Goal: Information Seeking & Learning: Learn about a topic

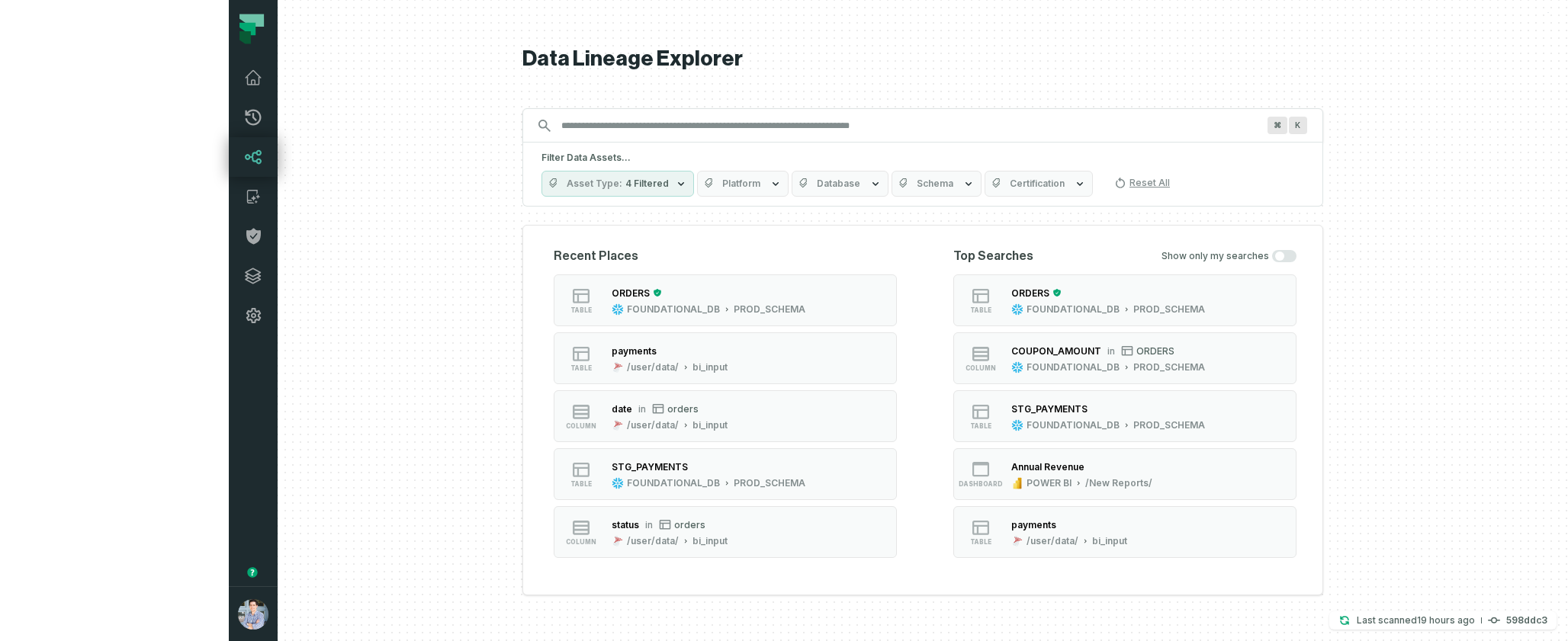
click at [278, 410] on div at bounding box center [923, 320] width 1291 height 641
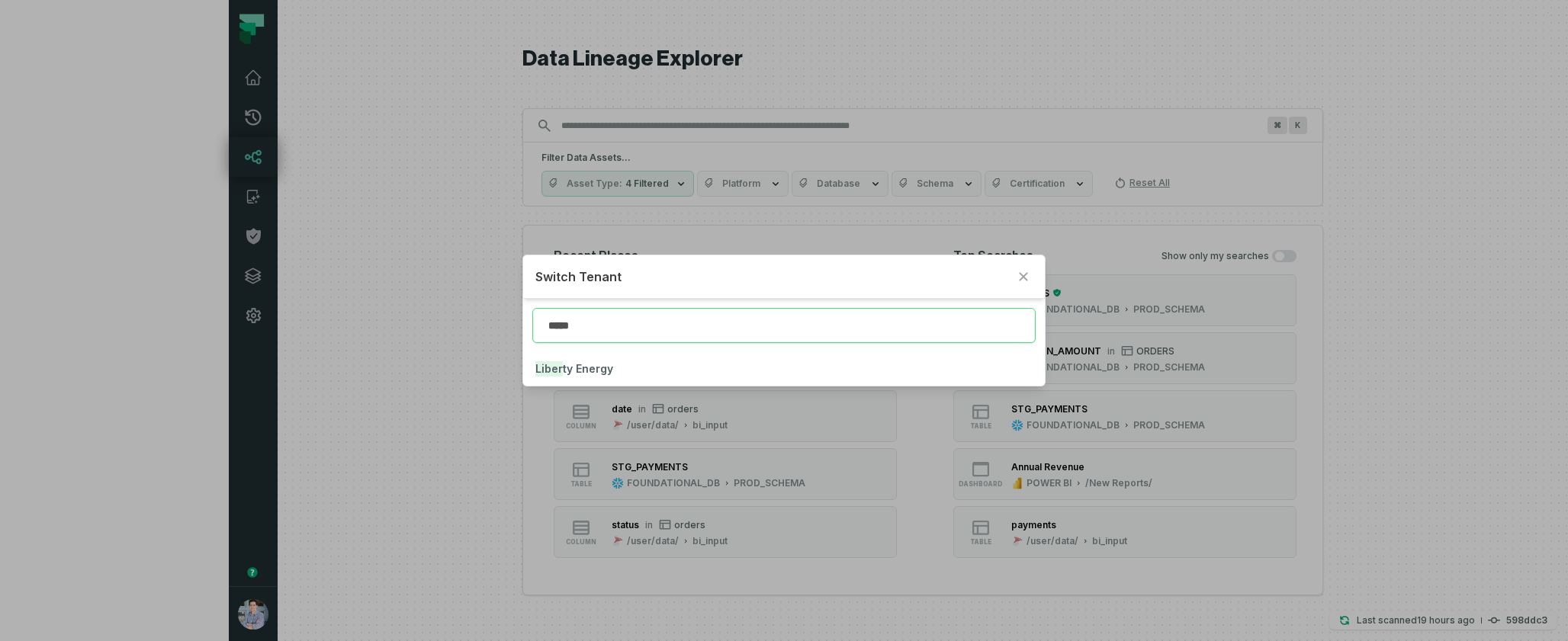
type input "*****"
click button "Liber ty Energy" at bounding box center [784, 369] width 521 height 33
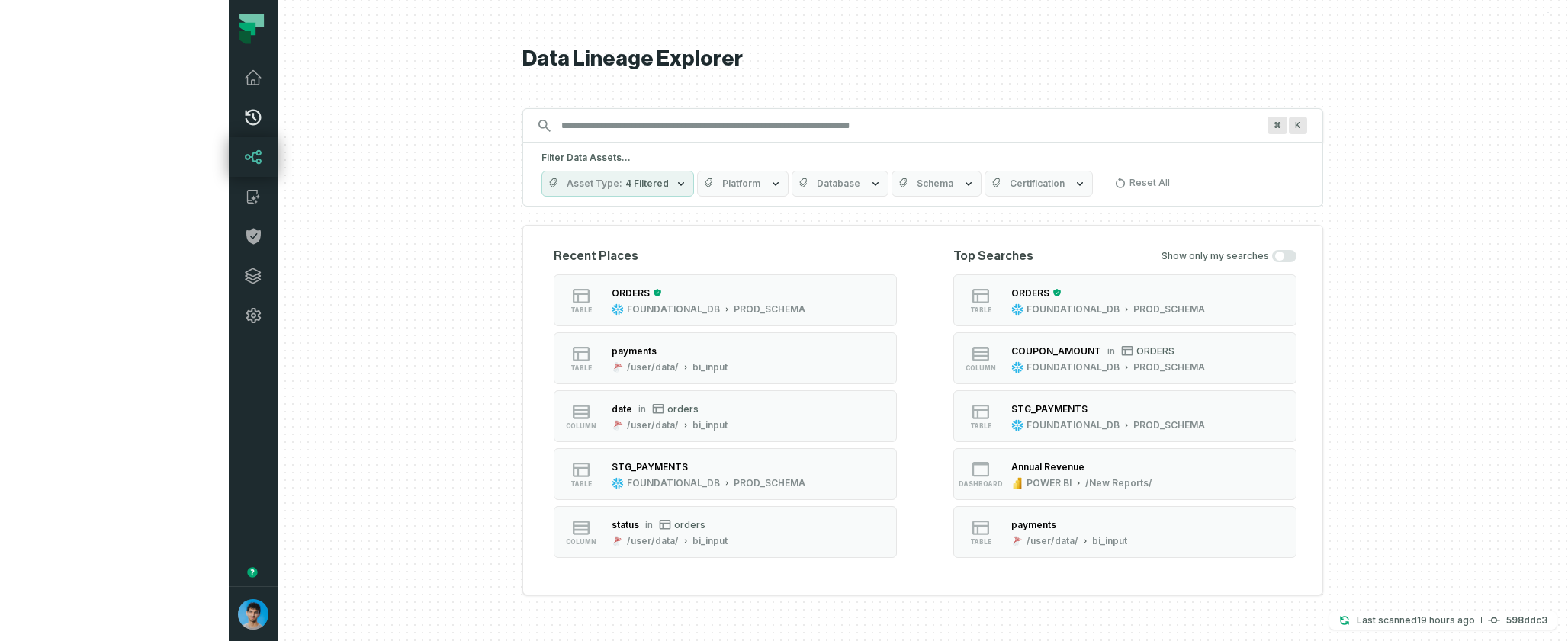
click at [244, 125] on icon at bounding box center [253, 118] width 18 height 18
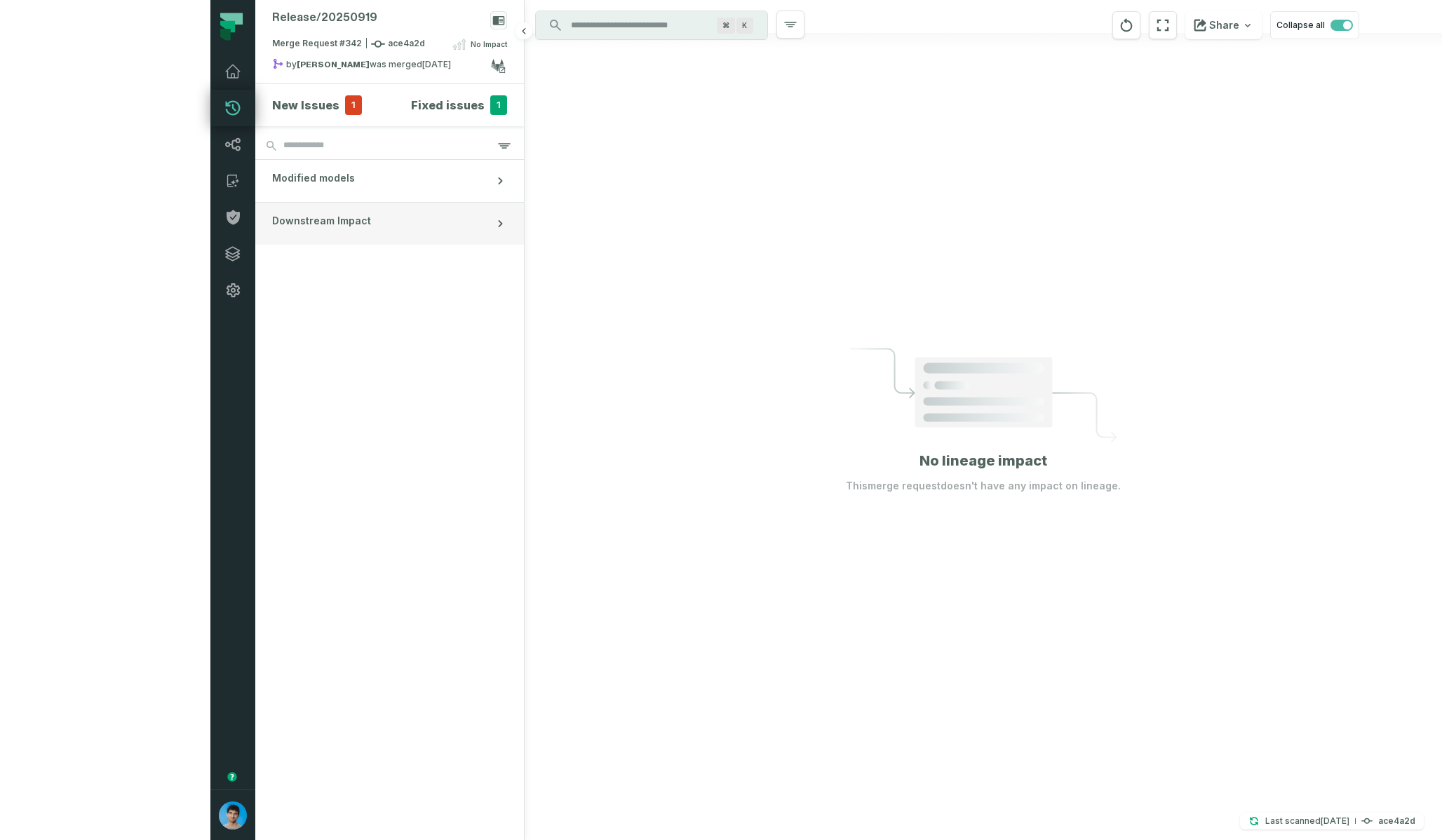
click at [256, 228] on button "Downstream Impact" at bounding box center [390, 223] width 269 height 42
click at [256, 227] on button "Downstream Impact" at bounding box center [390, 223] width 269 height 42
click at [256, 176] on button "Modified models" at bounding box center [390, 181] width 269 height 42
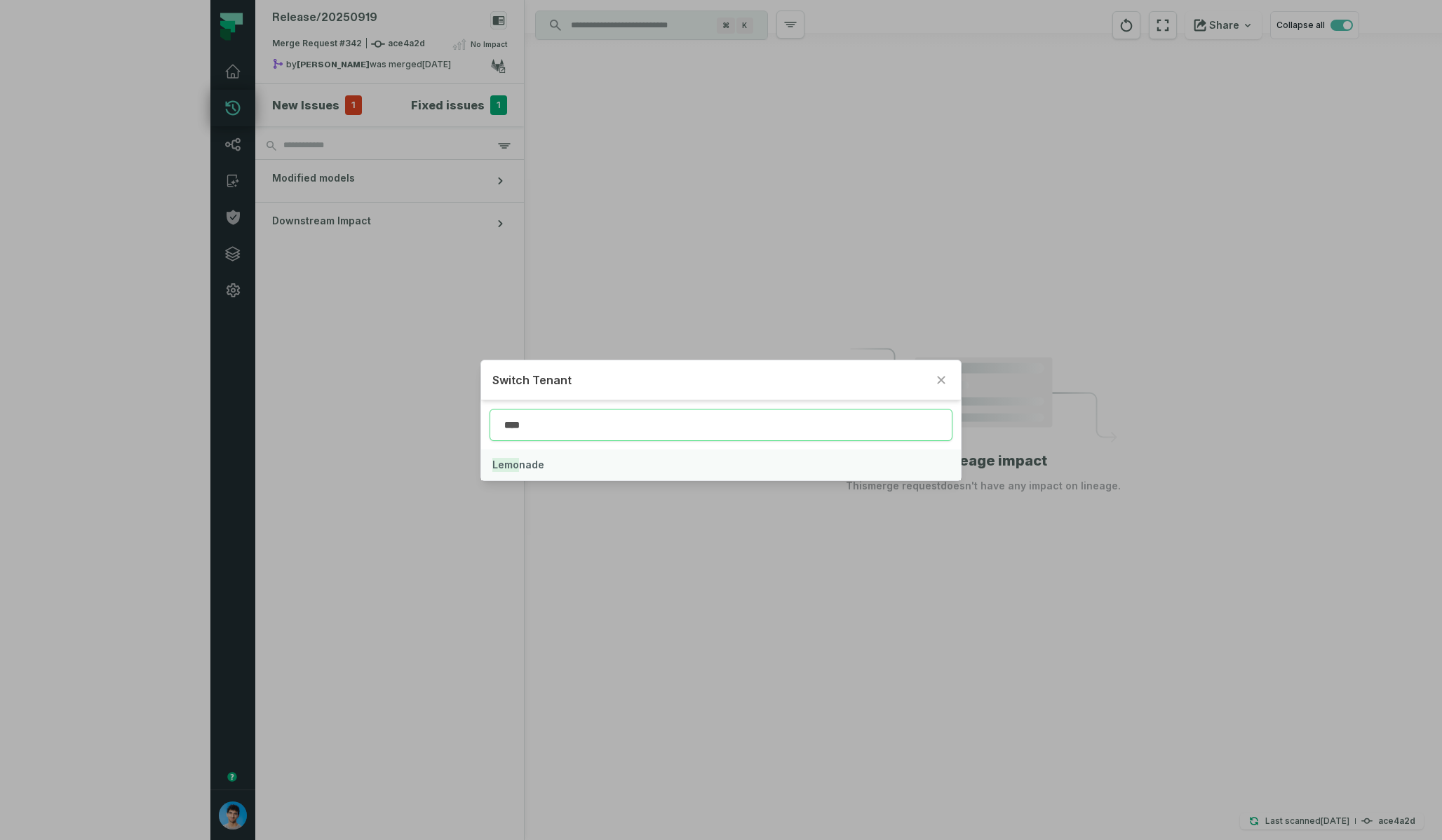
type input "****"
click at [594, 466] on button "Lemo nade" at bounding box center [721, 465] width 479 height 31
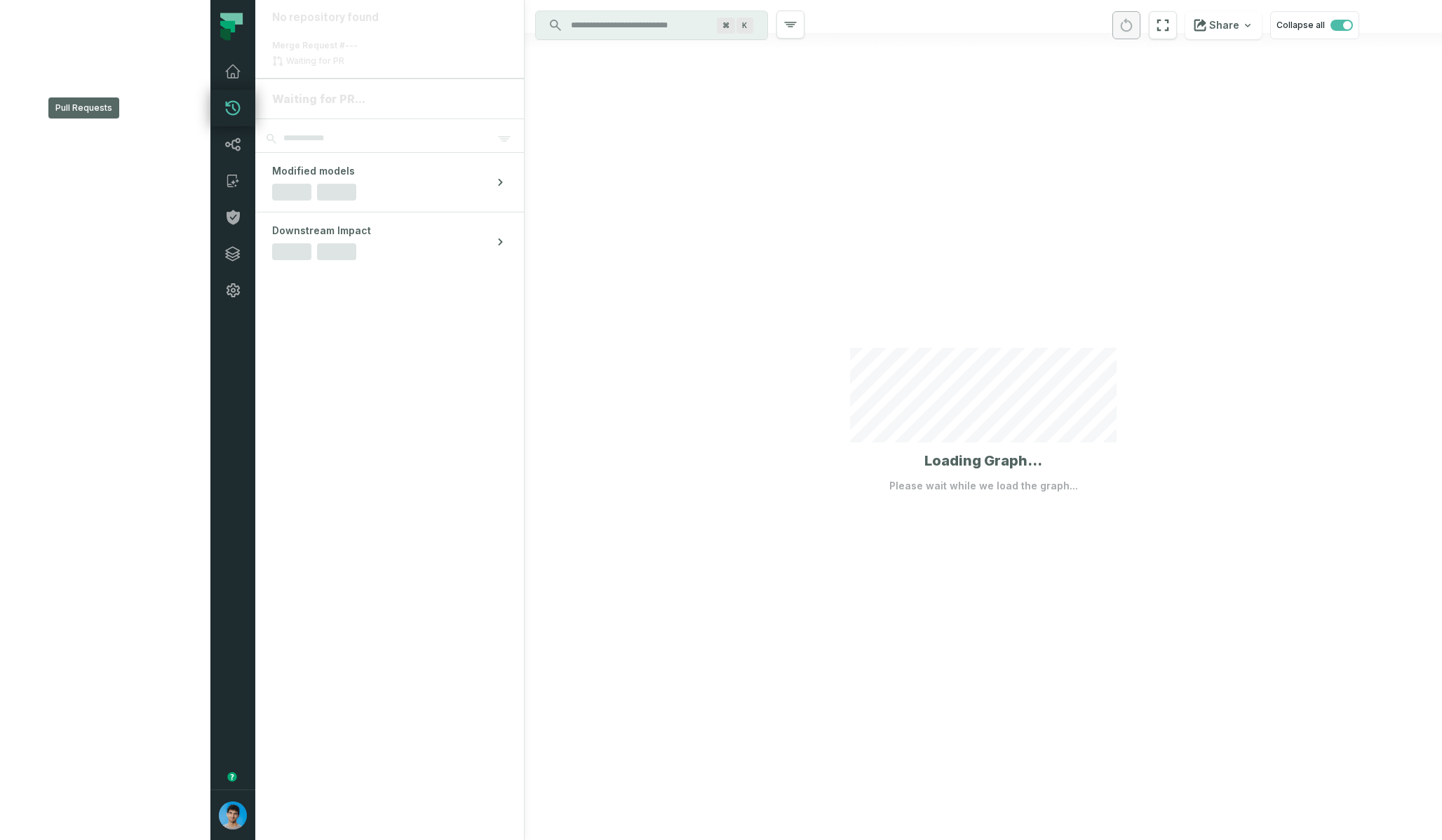
click at [224, 108] on icon at bounding box center [232, 108] width 17 height 17
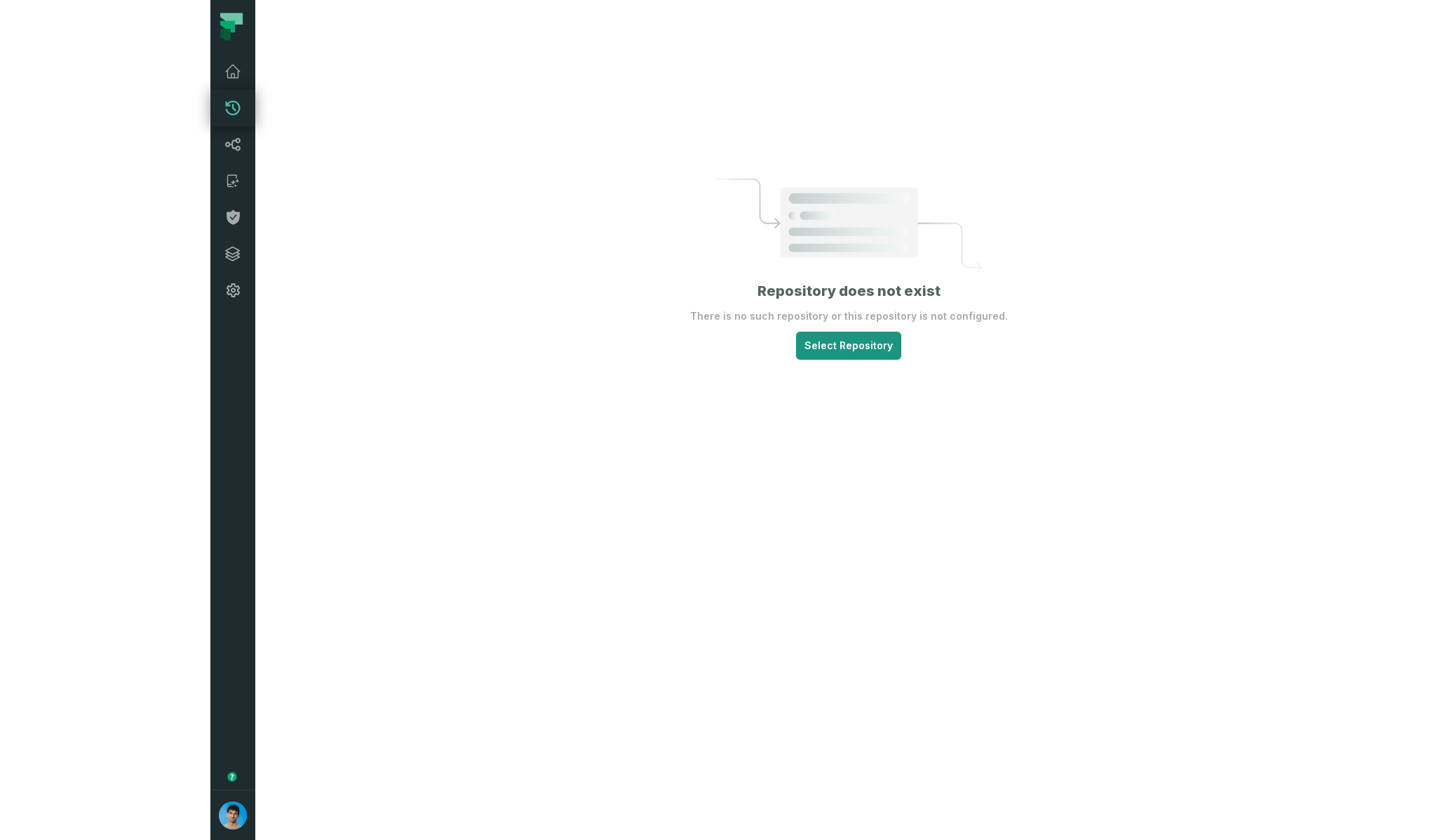
click at [742, 380] on html "Pull Requests Dashboard Lineage Catalog Policies Integrations Settings Omri Ild…" at bounding box center [721, 420] width 1442 height 840
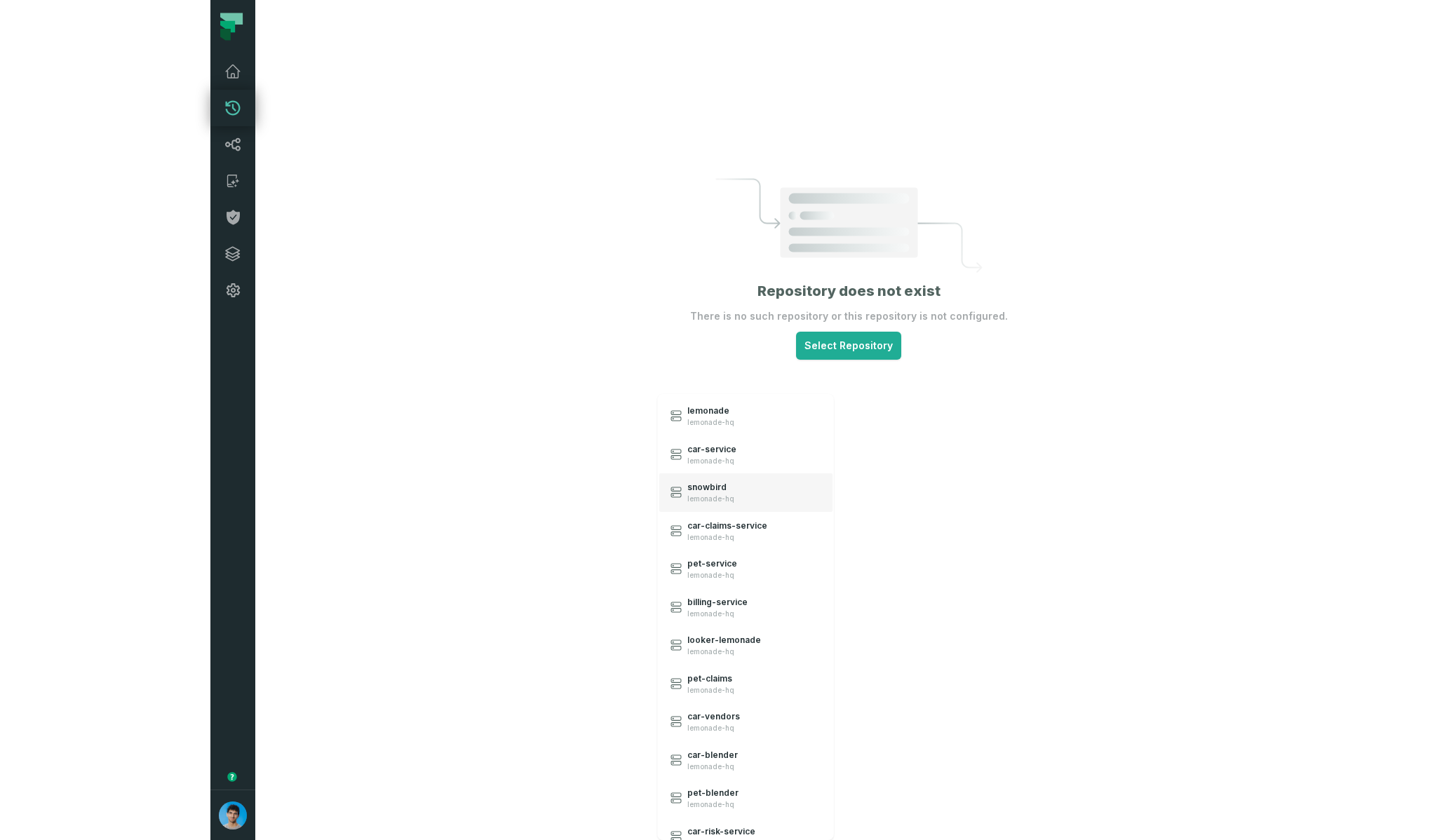
click at [708, 496] on span "lemonade-hq" at bounding box center [711, 498] width 47 height 9
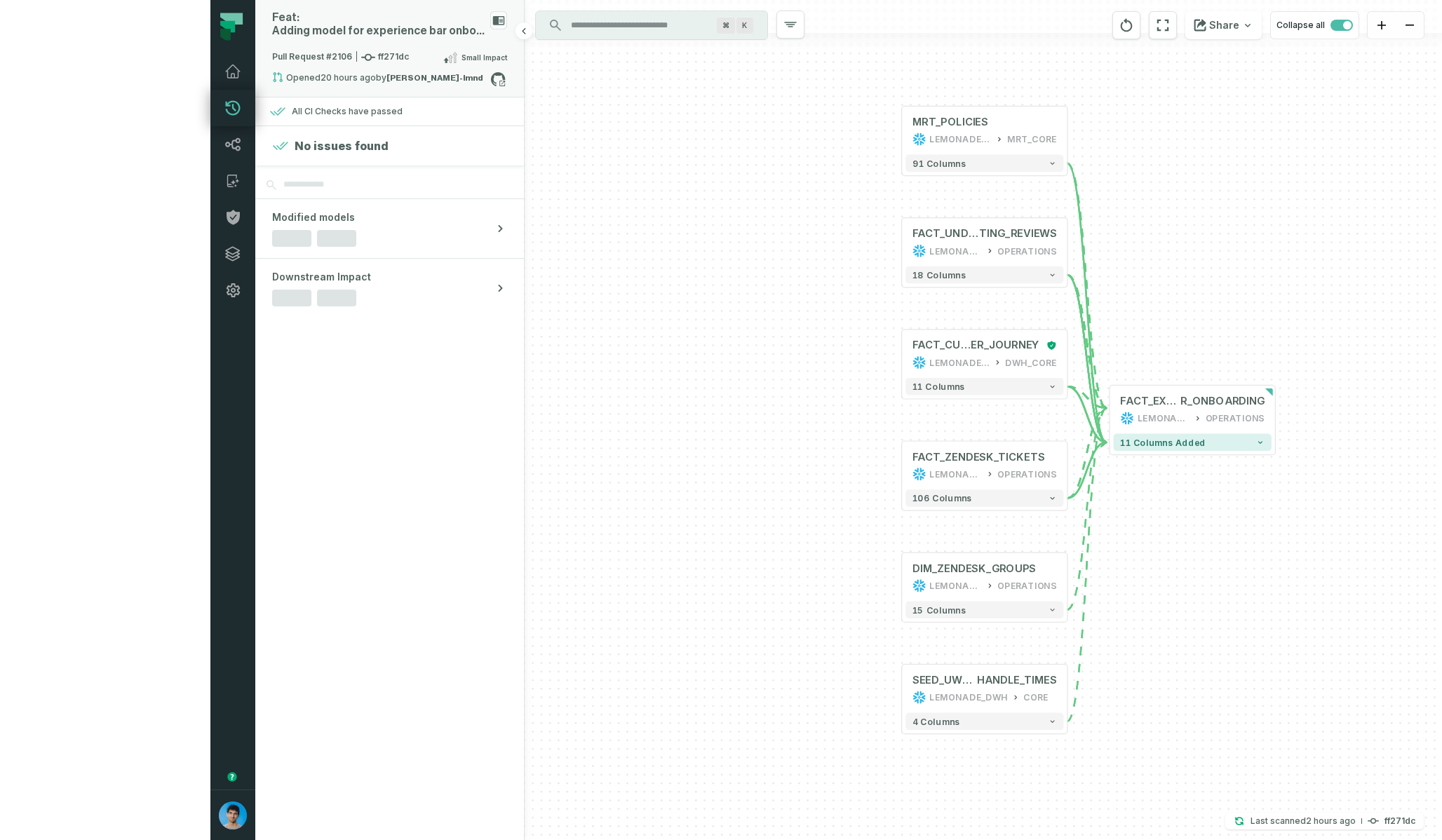
click at [272, 54] on span "Pull Request #2106 ff271dc" at bounding box center [340, 57] width 137 height 14
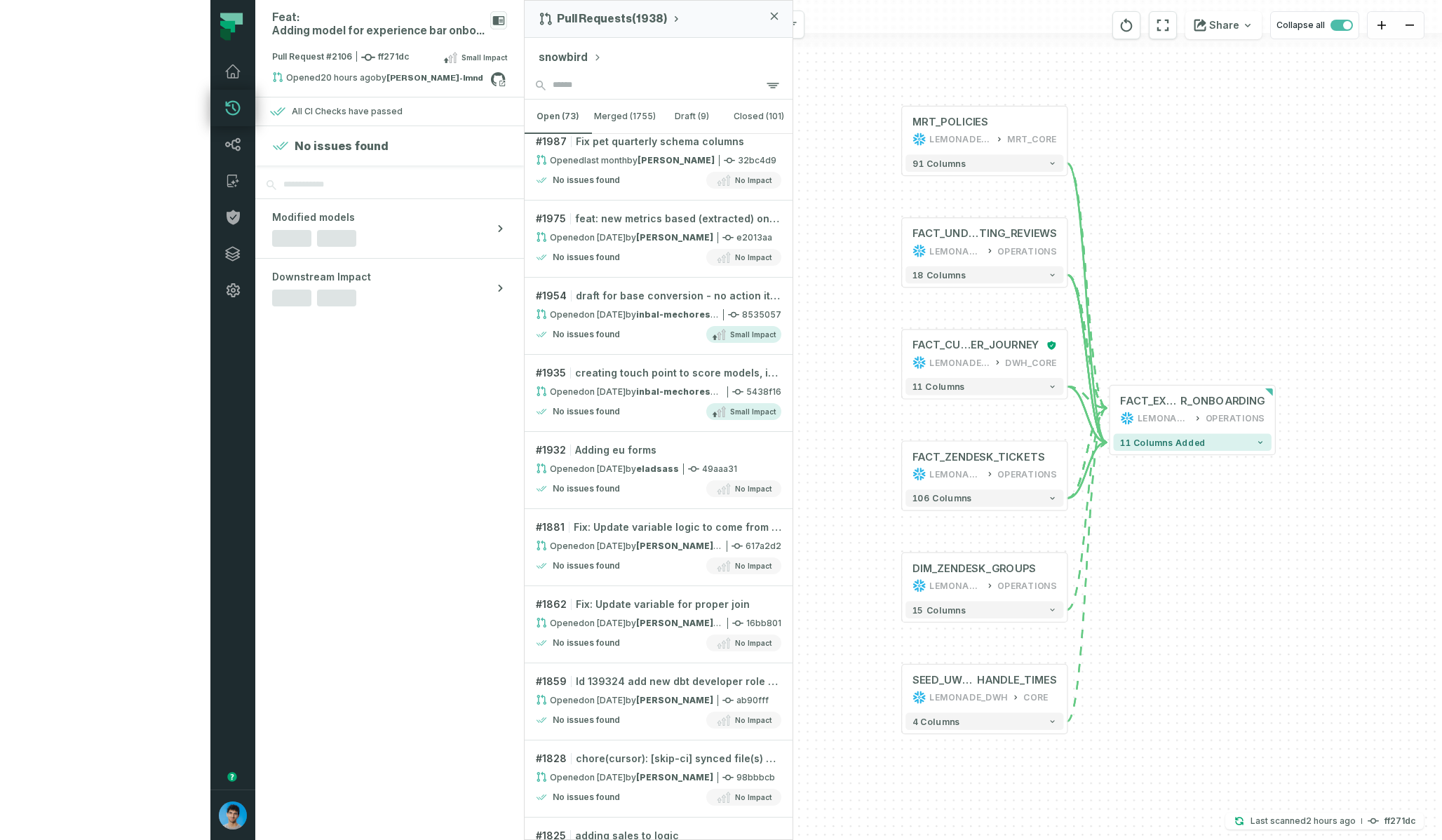
scroll to position [602, 0]
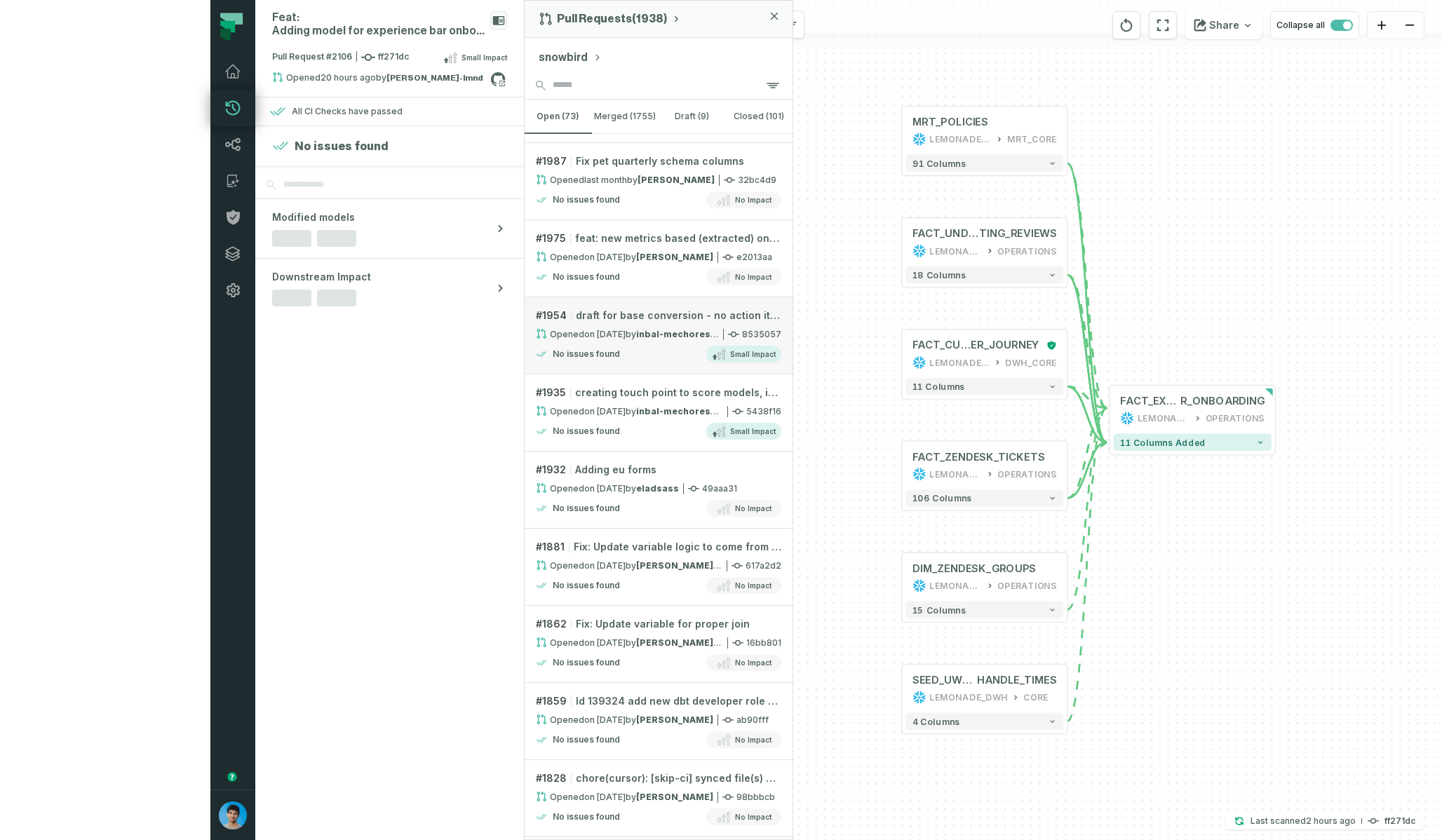
click at [536, 349] on div "No issues found Small Impact" at bounding box center [658, 354] width 245 height 17
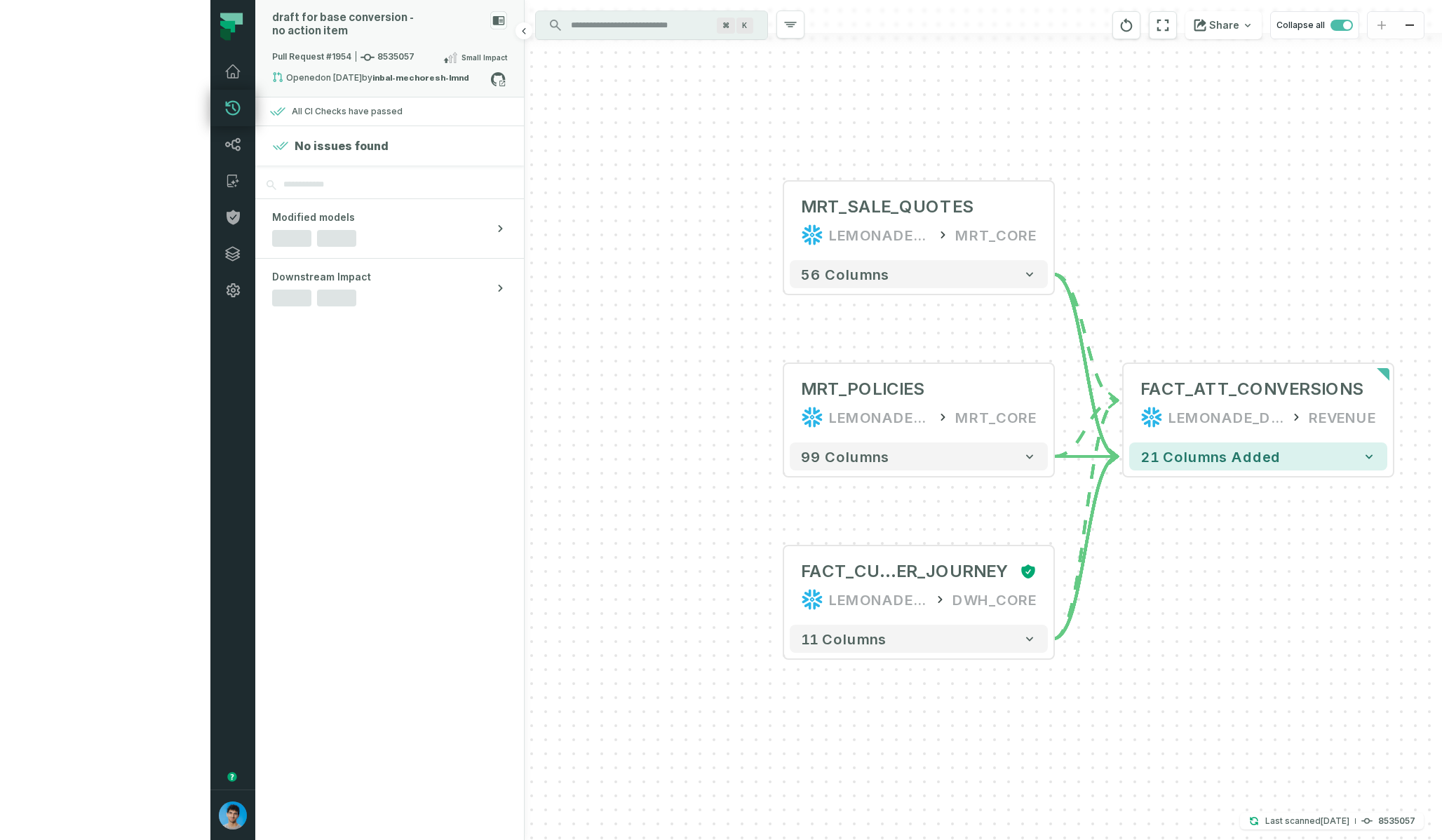
click at [272, 51] on span "Pull Request #[PHONE_NUMBER]" at bounding box center [343, 57] width 143 height 14
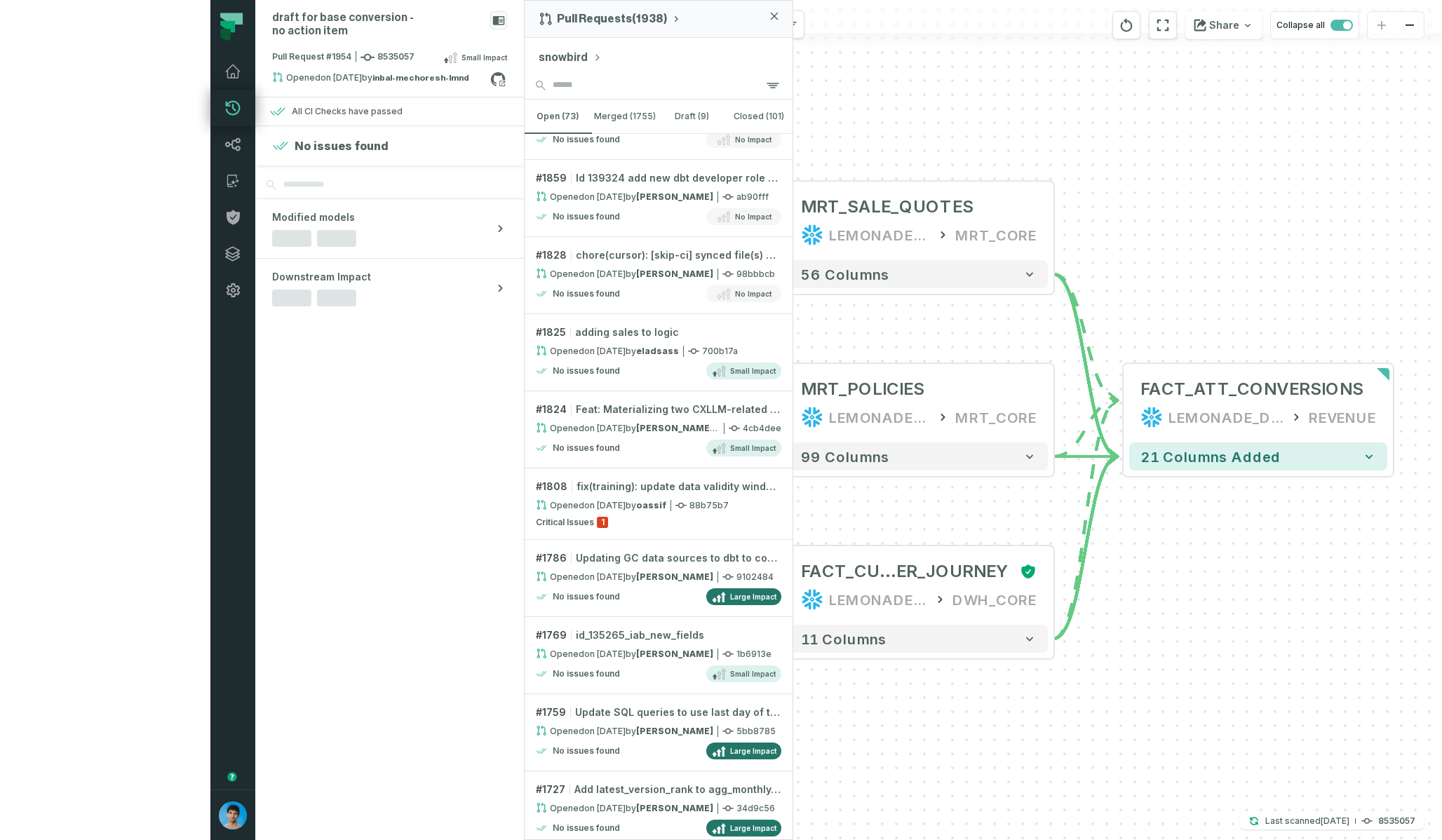
scroll to position [1370, 0]
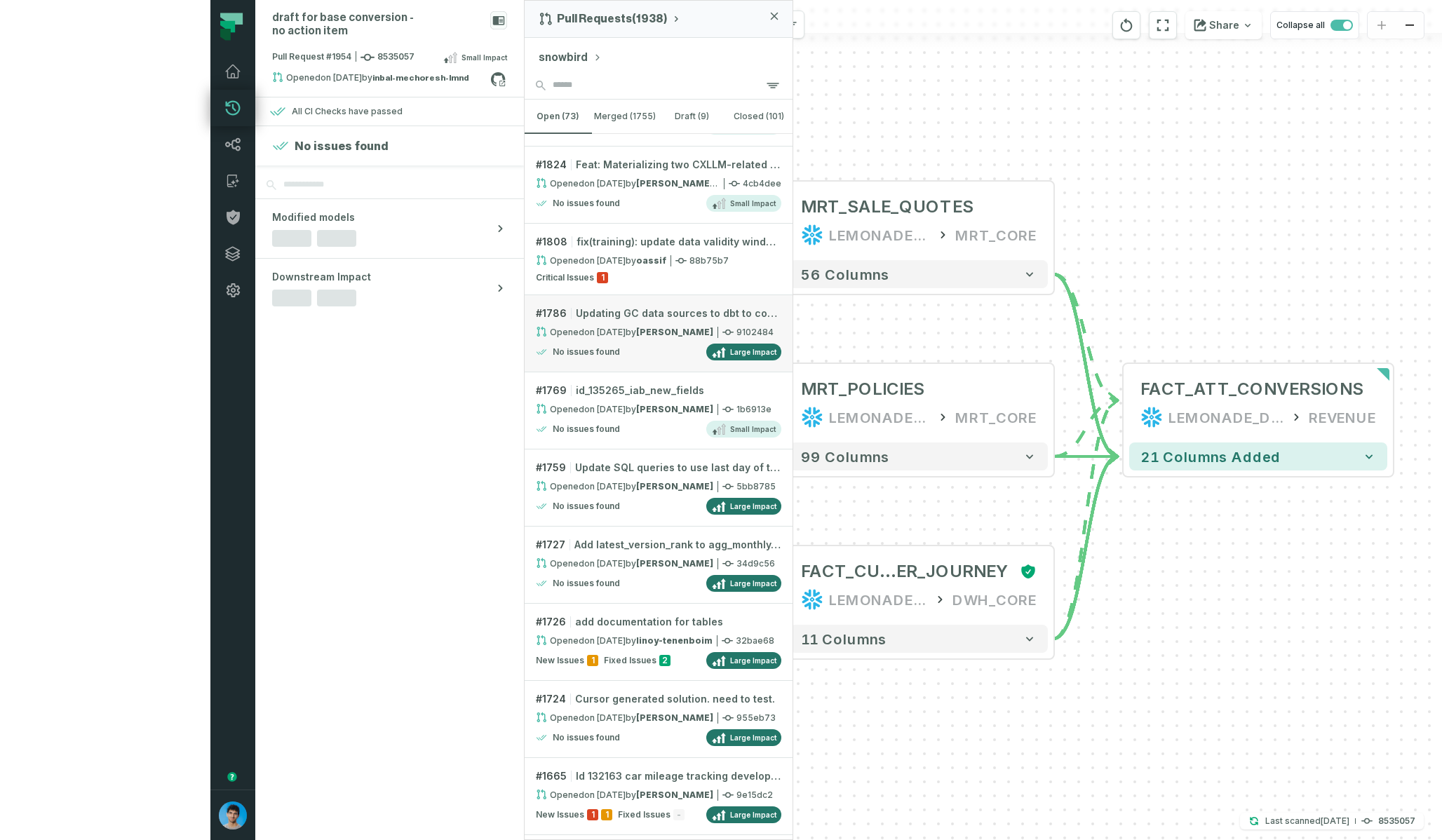
click at [525, 323] on link "# 1786 Updating GC data sources to dbt to consolidate/streamline Opened [DATE] …" at bounding box center [659, 334] width 268 height 77
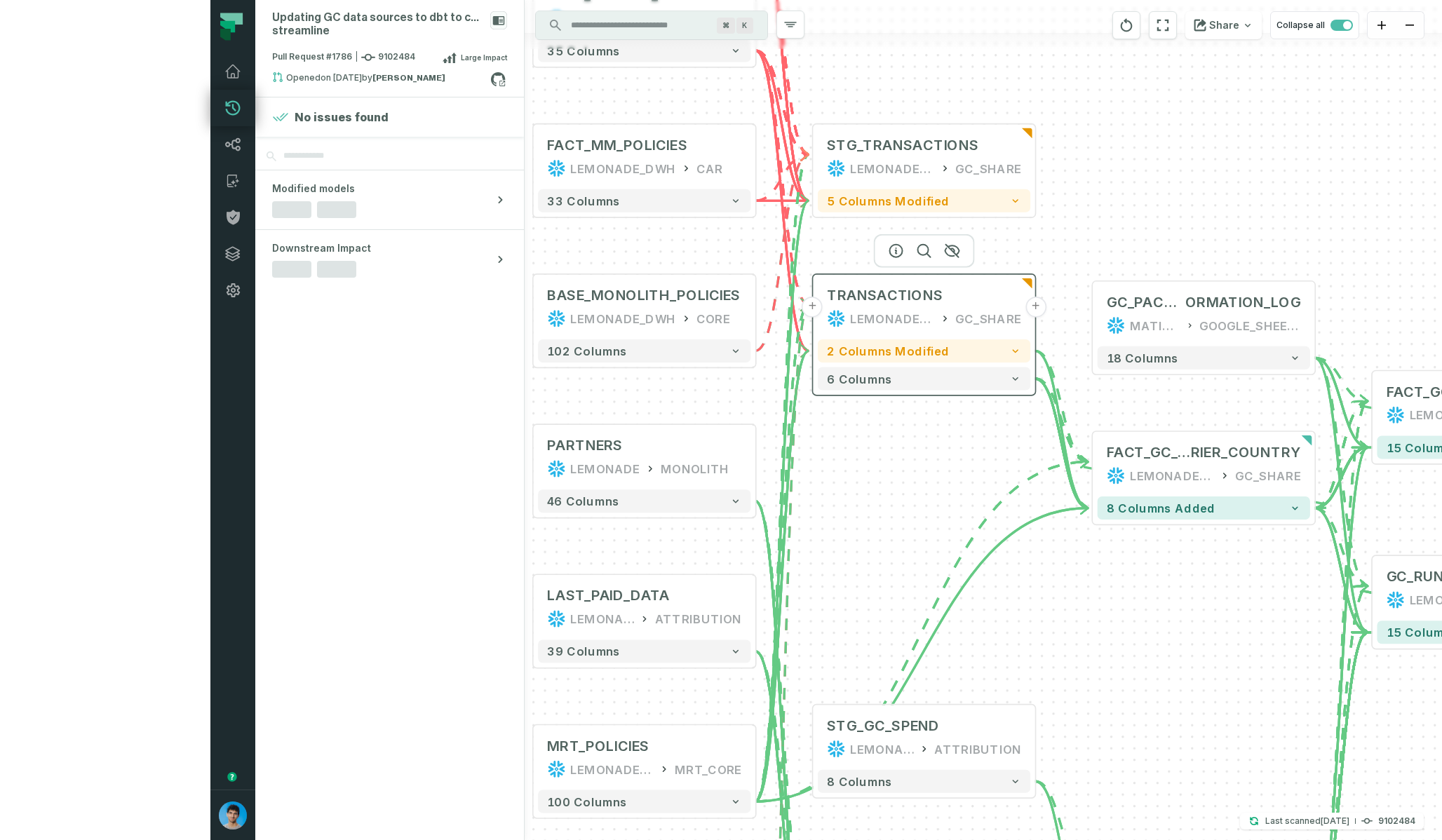
click at [1026, 308] on button "+" at bounding box center [1036, 307] width 21 height 21
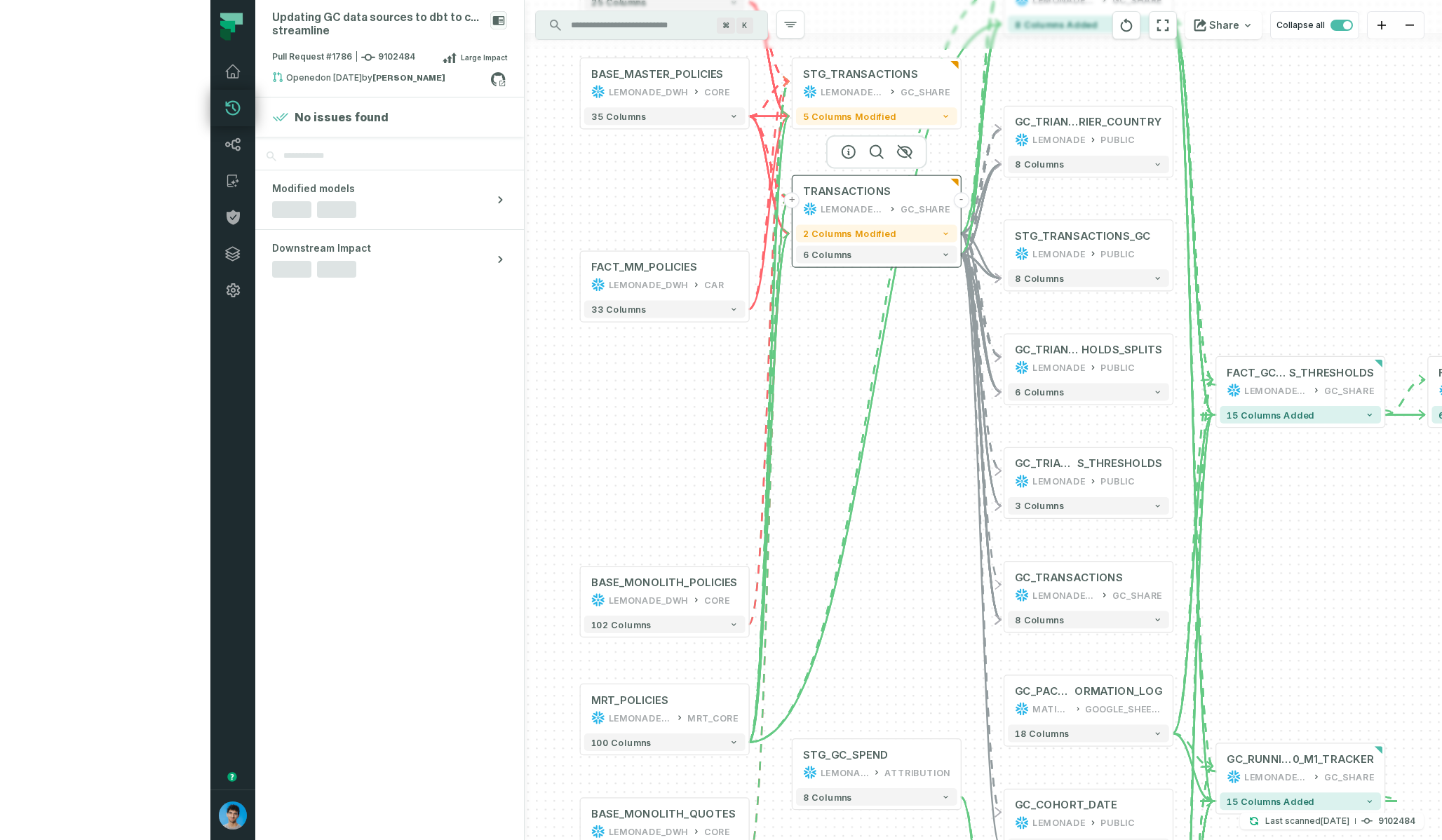
click at [953, 198] on button "-" at bounding box center [961, 199] width 15 height 15
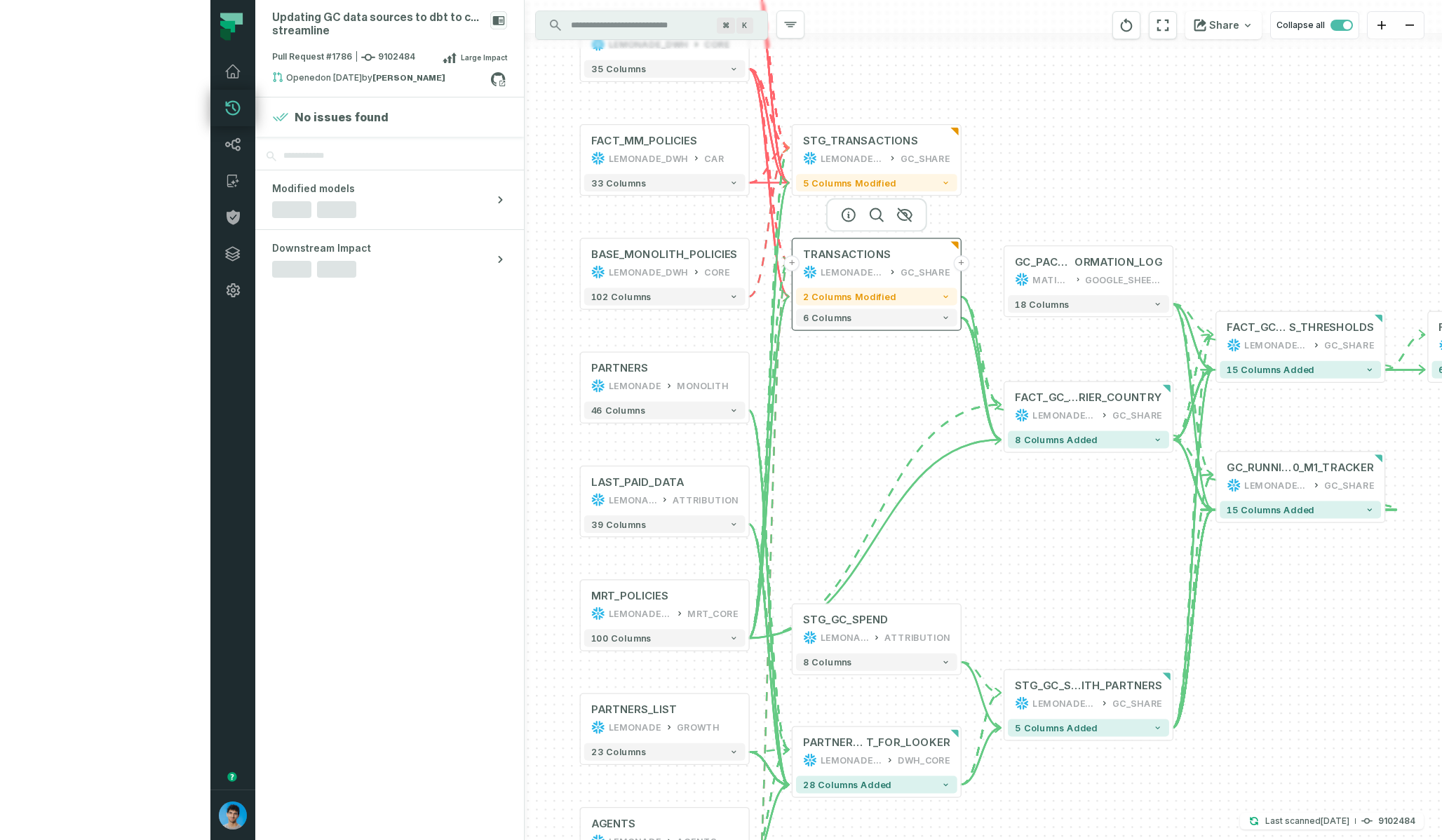
click at [749, 196] on div "+ BASE_BILLINGS LEMONADE_DWH CORE - 25 columns - GC_RUNNING_M 0_M1_TRACKER LEMO…" at bounding box center [984, 420] width 918 height 840
click at [953, 264] on button "+" at bounding box center [961, 263] width 15 height 15
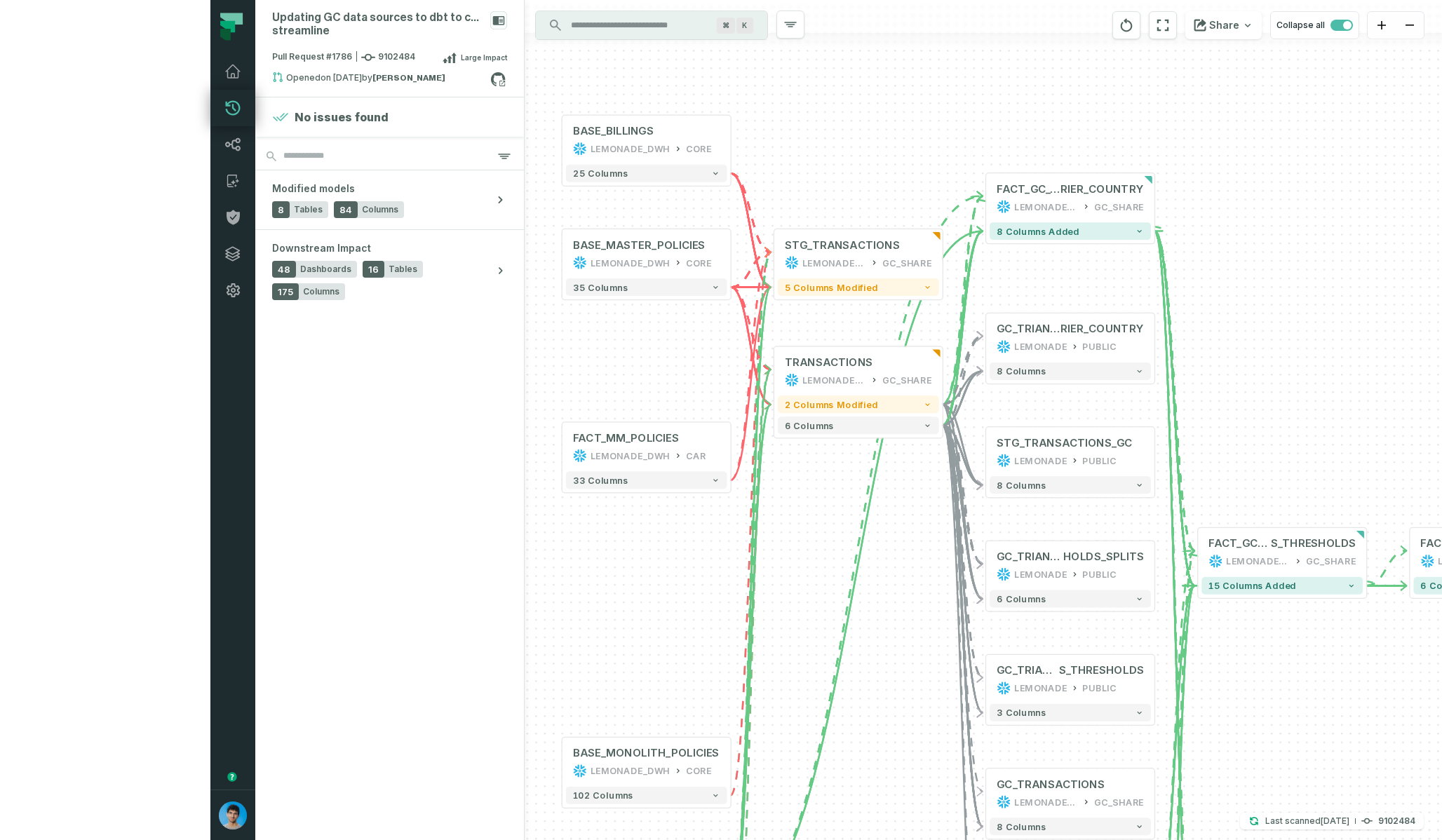
drag, startPoint x: 738, startPoint y: 108, endPoint x: 718, endPoint y: 313, distance: 206.0
click at [719, 314] on div "+ GC_TRIANGLES_THRESHOLDS_SPLITS_CAR RIER_COUNTRY LEMONADE PUBLIC + 8 columns -…" at bounding box center [984, 420] width 918 height 840
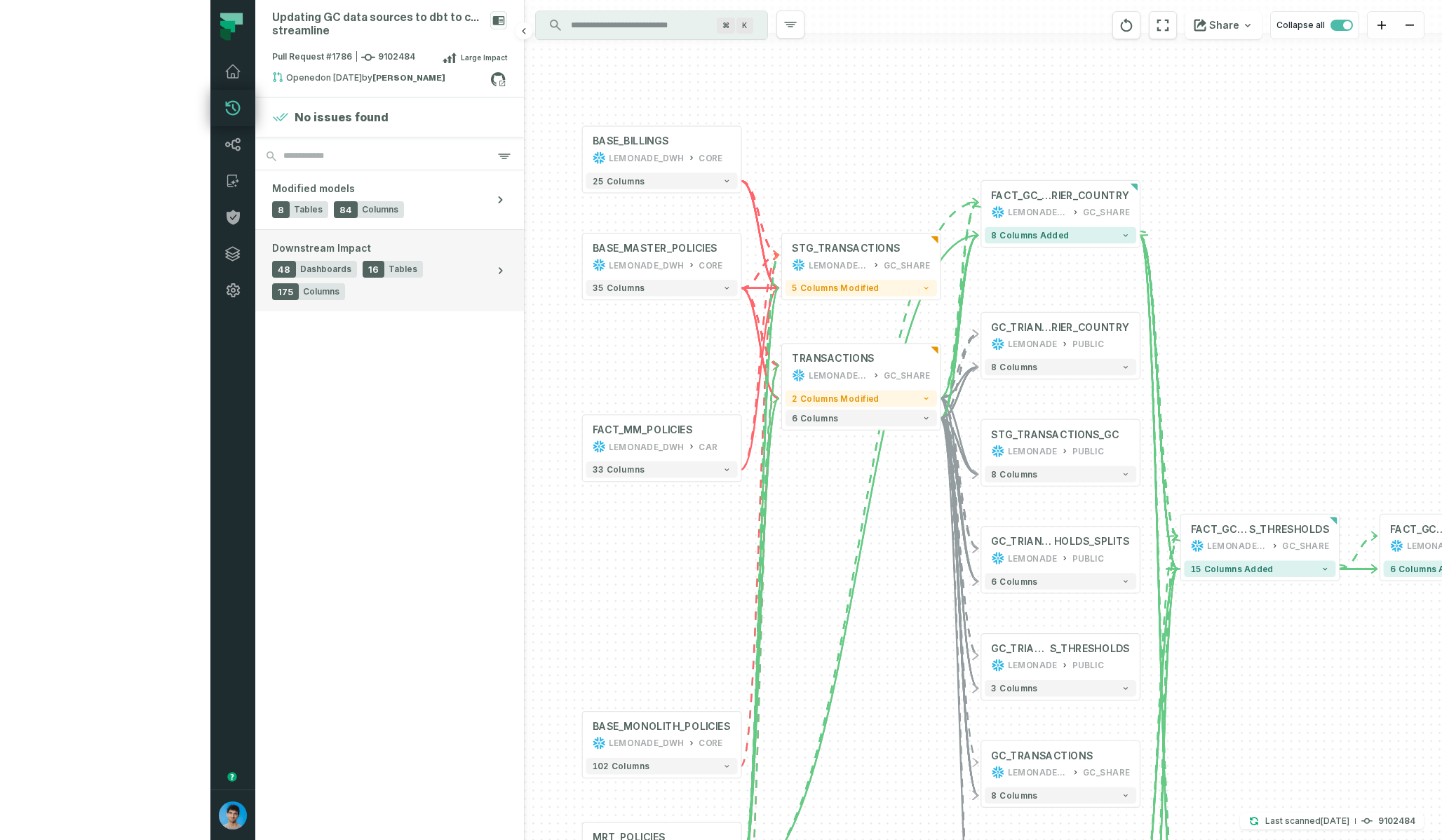
click at [272, 268] on div "48 Dashboards 16 Tables 175 Columns" at bounding box center [380, 281] width 216 height 40
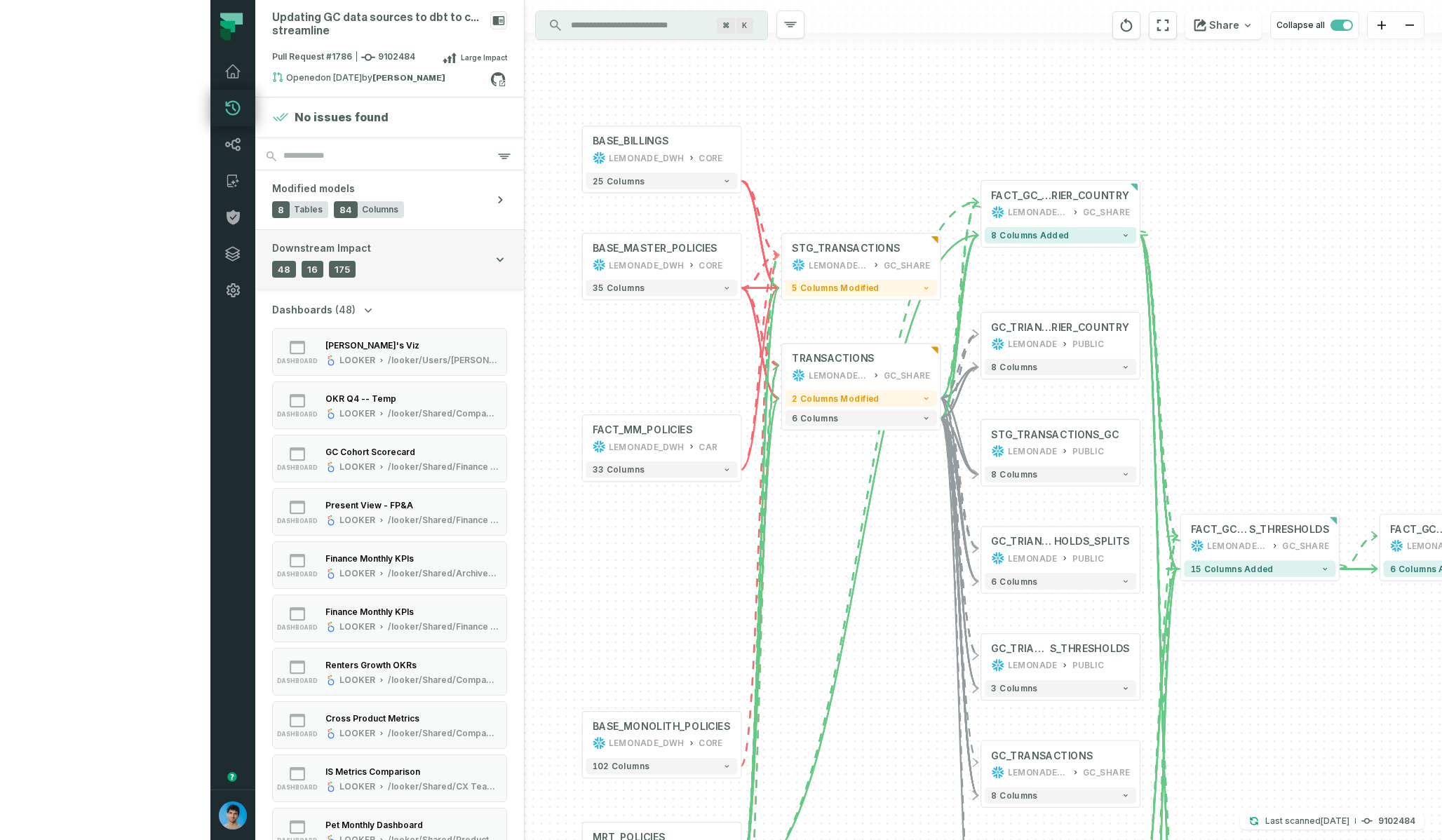
click at [256, 268] on button "Downstream Impact 48 Dashboards 16 Tables 175 Columns" at bounding box center [390, 259] width 269 height 59
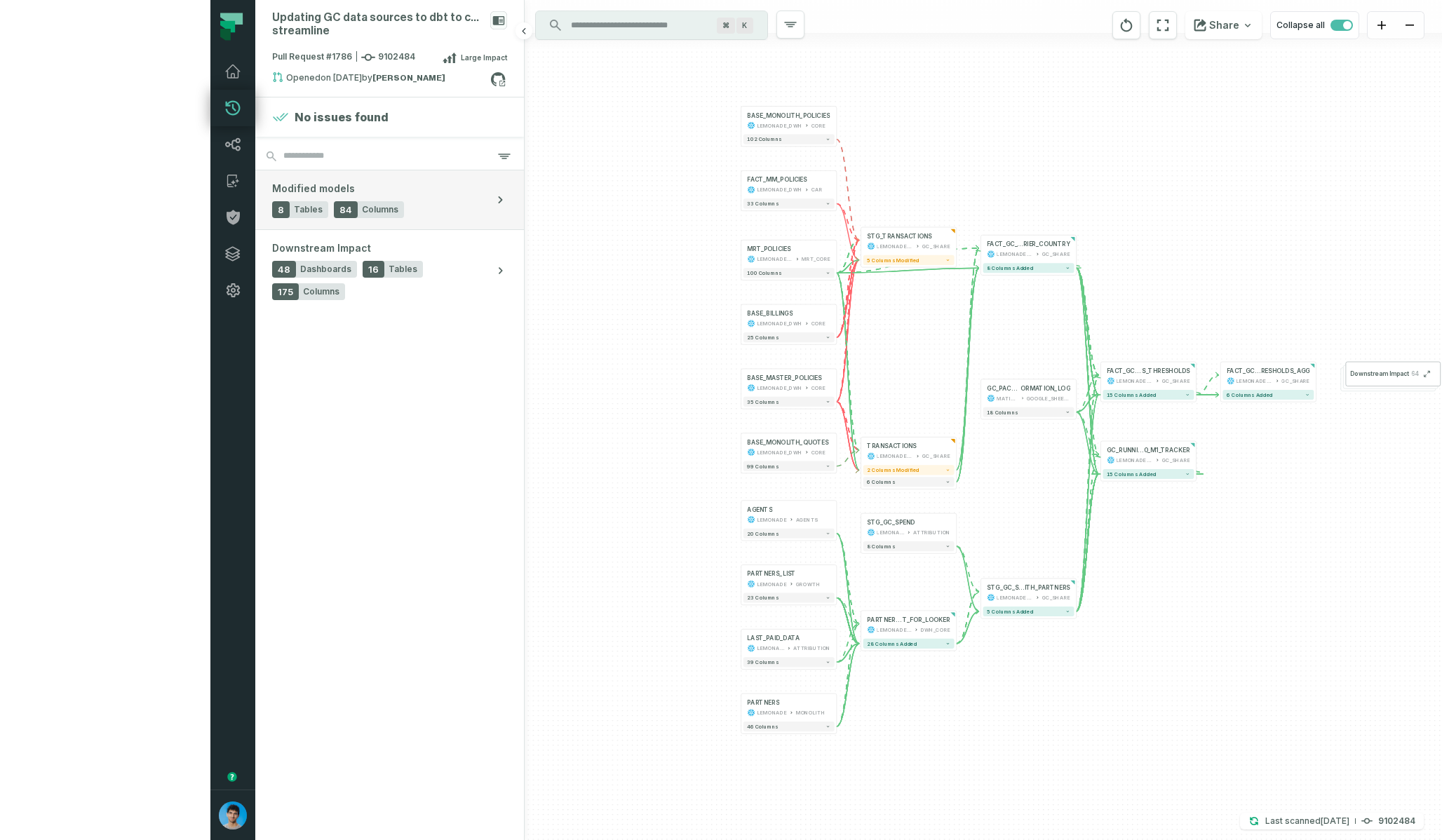
click at [334, 202] on div "84 Columns" at bounding box center [369, 210] width 70 height 17
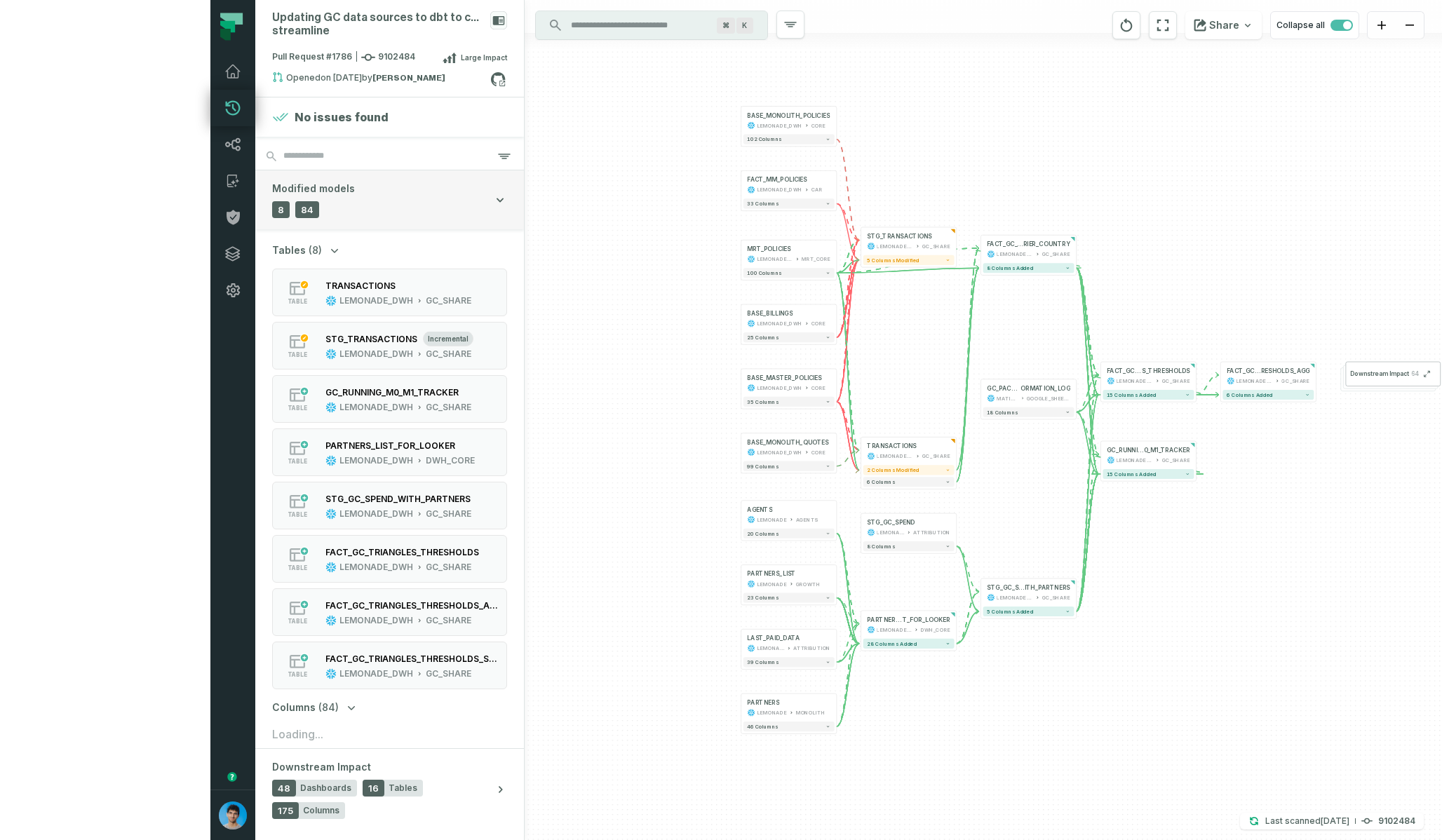
click at [256, 203] on button "Modified models 8 Tables 84 Columns" at bounding box center [390, 199] width 269 height 59
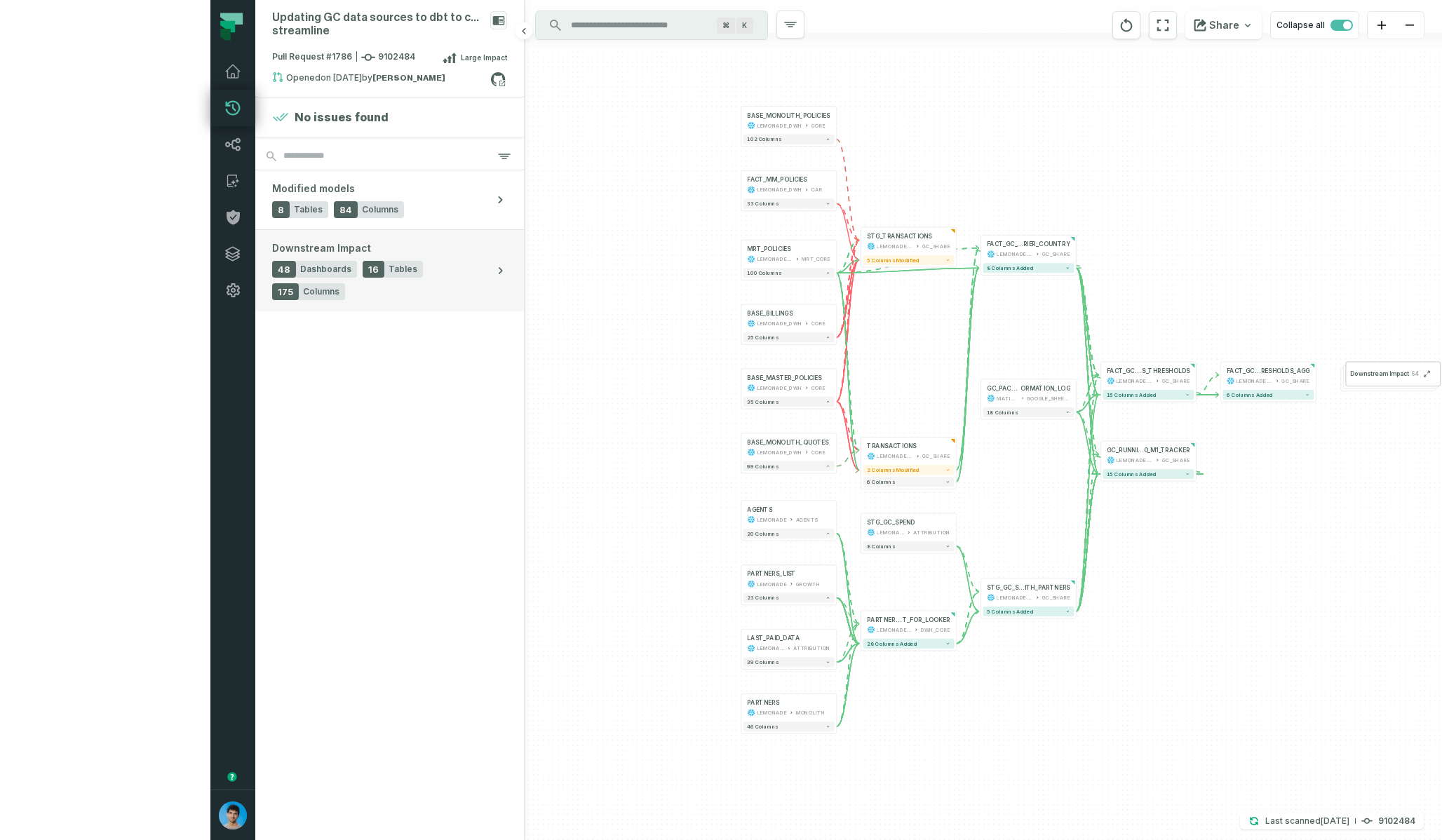
click at [272, 256] on div "Downstream Impact 48 Dashboards 16 Tables 175 Columns" at bounding box center [380, 270] width 216 height 59
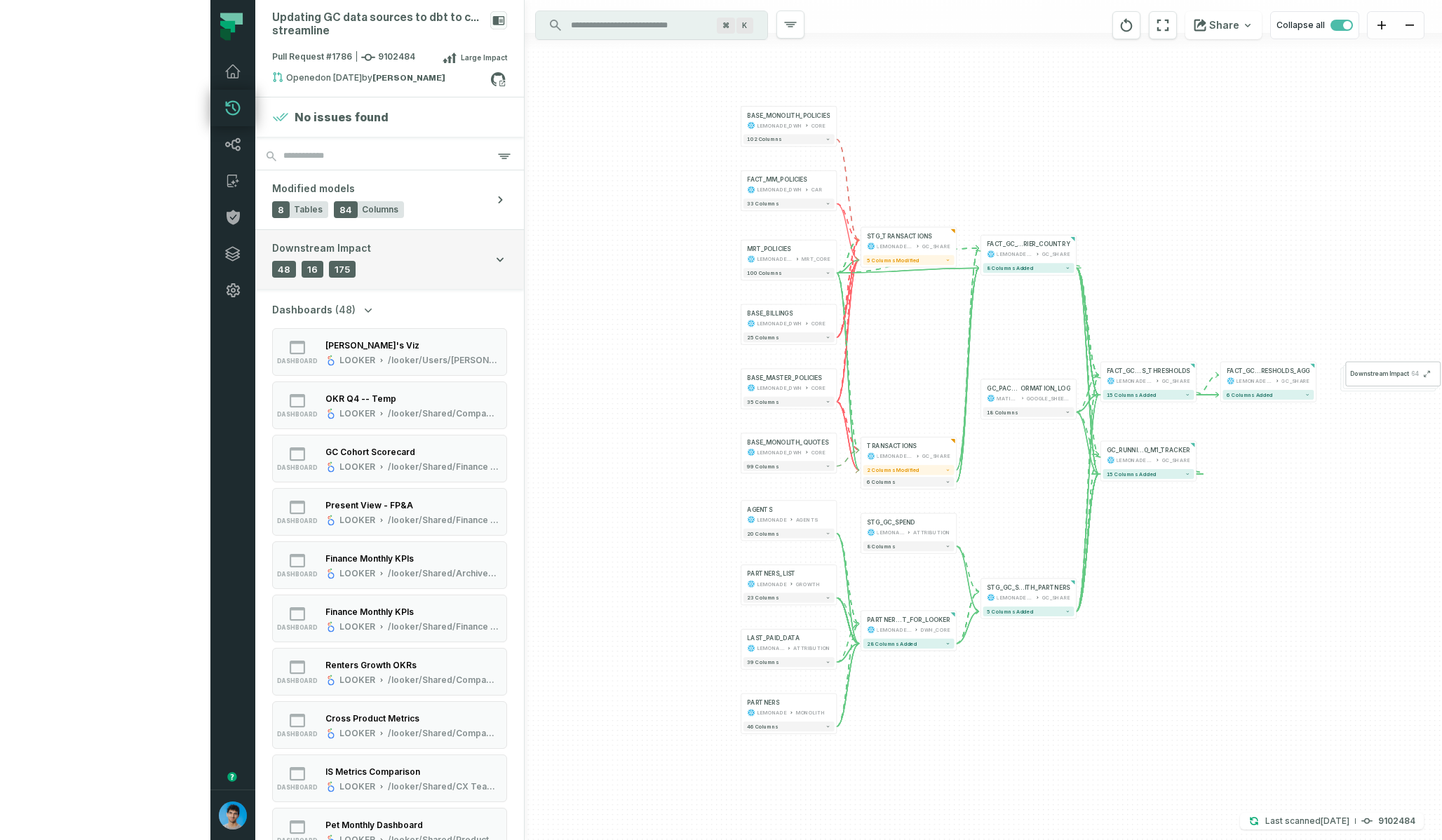
click at [256, 260] on button "Downstream Impact 48 Dashboards 16 Tables 175 Columns" at bounding box center [390, 259] width 269 height 59
